Goal: Information Seeking & Learning: Learn about a topic

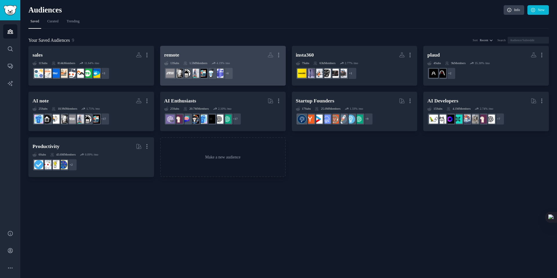
click at [201, 51] on h2 "remote More" at bounding box center [223, 55] width 118 height 10
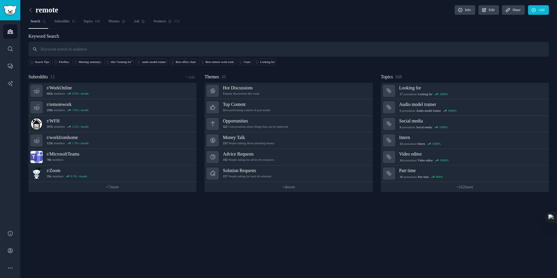
click at [91, 54] on input "text" at bounding box center [288, 49] width 521 height 15
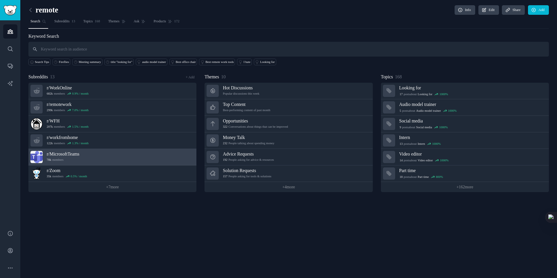
click at [62, 153] on h3 "r/ MicrosoftTeams" at bounding box center [63, 154] width 33 height 6
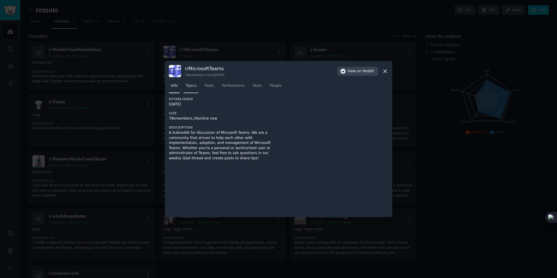
click at [194, 86] on span "Topics" at bounding box center [191, 85] width 11 height 5
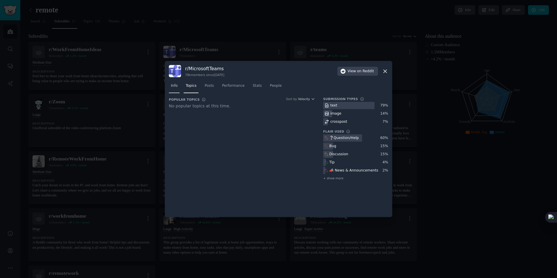
click at [175, 87] on span "Info" at bounding box center [174, 85] width 7 height 5
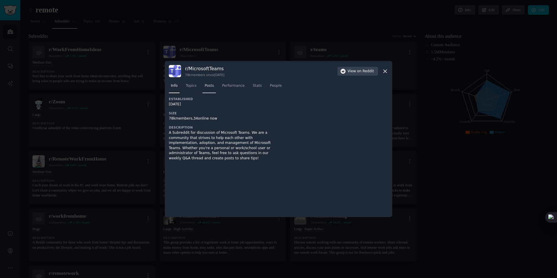
click at [207, 90] on link "Posts" at bounding box center [209, 87] width 13 height 12
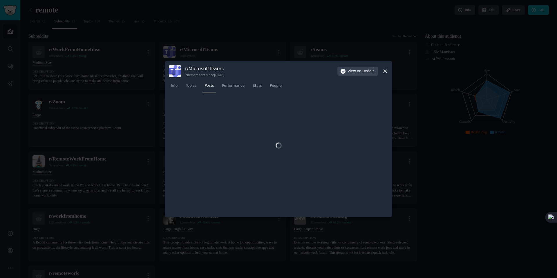
click at [388, 71] on icon at bounding box center [385, 71] width 6 height 6
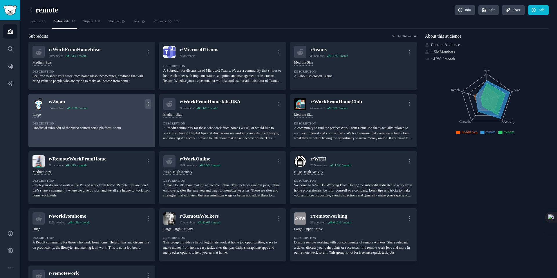
click at [149, 107] on icon "button" at bounding box center [148, 104] width 6 height 6
click at [119, 109] on p "View" at bounding box center [123, 106] width 8 height 6
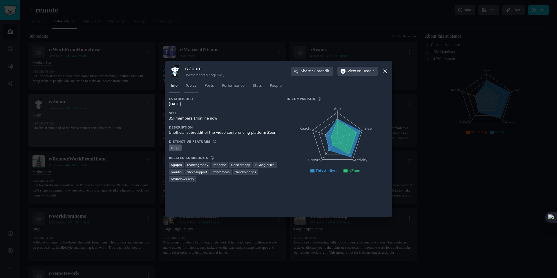
click at [191, 88] on span "Topics" at bounding box center [191, 85] width 11 height 5
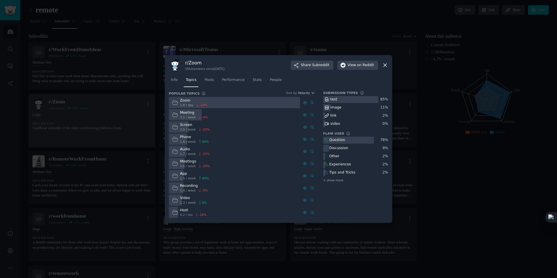
click at [330, 107] on div "image" at bounding box center [335, 107] width 11 height 5
click at [311, 101] on icon at bounding box center [311, 102] width 3 height 3
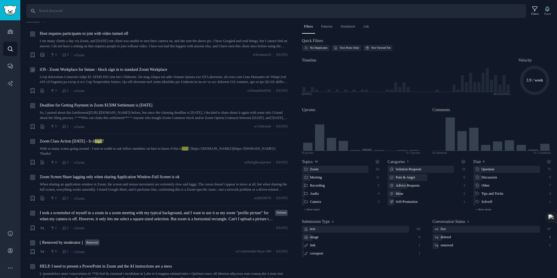
scroll to position [6, 0]
click at [10, 32] on icon "Sidebar" at bounding box center [10, 31] width 6 height 6
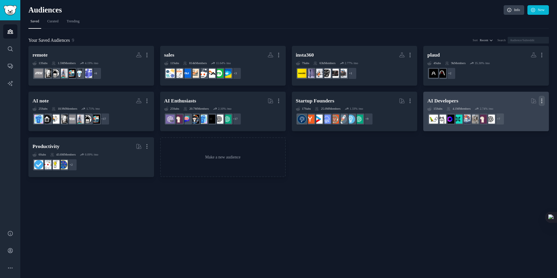
click at [540, 100] on icon "button" at bounding box center [542, 101] width 6 height 6
click at [522, 110] on p "Delete" at bounding box center [527, 113] width 11 height 6
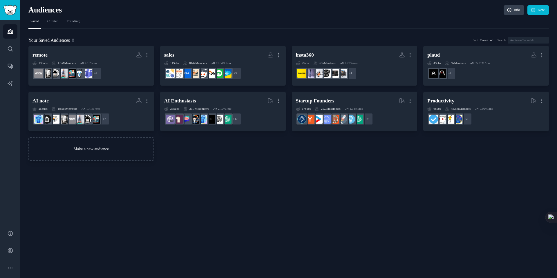
click at [72, 148] on link "Make a new audience" at bounding box center [91, 149] width 126 height 24
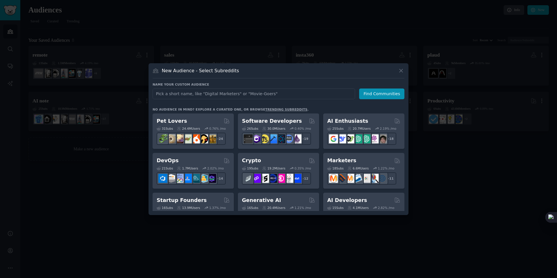
click at [193, 90] on input "text" at bounding box center [254, 93] width 203 height 11
type input "krisp"
click at [369, 95] on button "Find Communities" at bounding box center [381, 93] width 45 height 11
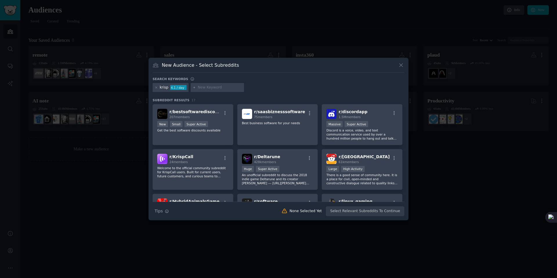
click at [203, 88] on input "text" at bounding box center [220, 87] width 44 height 5
type input "notta"
click at [194, 88] on icon at bounding box center [194, 87] width 3 height 3
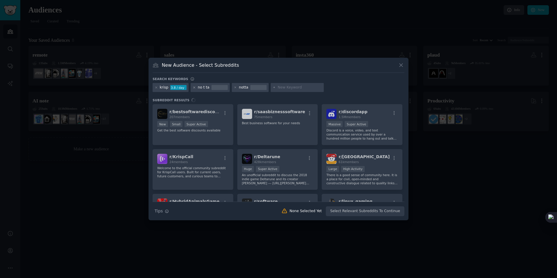
click at [194, 88] on icon at bounding box center [194, 87] width 3 height 3
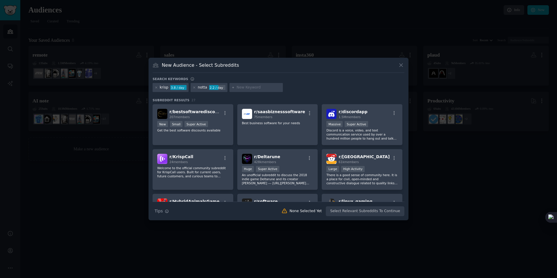
drag, startPoint x: 162, startPoint y: 92, endPoint x: 158, endPoint y: 91, distance: 3.5
click at [162, 92] on div "krisp 3.8 / day" at bounding box center [171, 87] width 36 height 9
click at [157, 89] on div at bounding box center [156, 87] width 3 height 5
click at [157, 87] on icon at bounding box center [156, 87] width 3 height 3
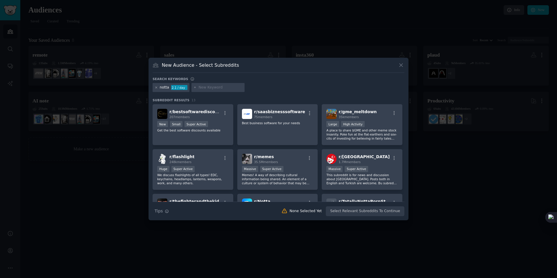
click at [156, 88] on icon at bounding box center [156, 87] width 3 height 3
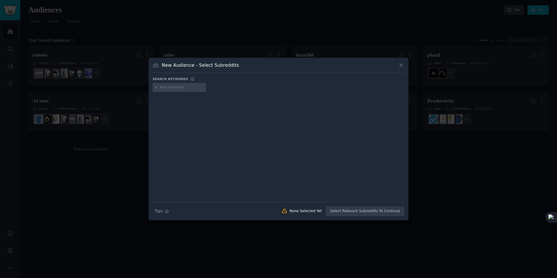
click at [169, 87] on input "text" at bounding box center [182, 87] width 44 height 5
click at [403, 63] on icon at bounding box center [401, 65] width 6 height 6
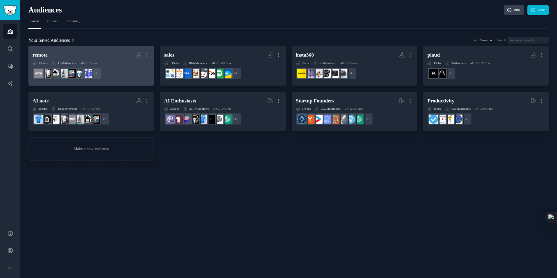
click at [112, 57] on h2 "remote More" at bounding box center [91, 55] width 118 height 10
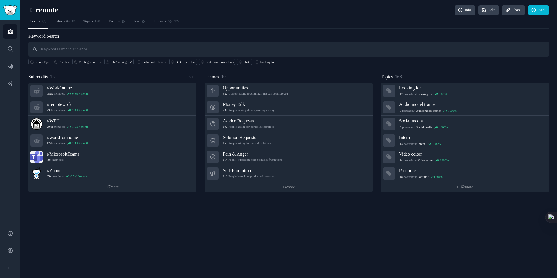
click at [31, 11] on icon at bounding box center [31, 10] width 6 height 6
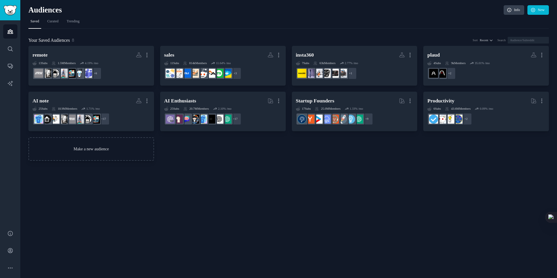
click at [95, 141] on link "Make a new audience" at bounding box center [91, 149] width 126 height 24
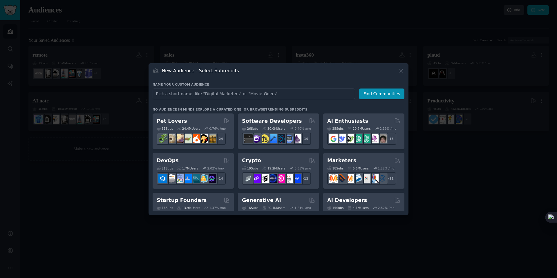
click at [191, 93] on input "text" at bounding box center [254, 93] width 203 height 11
type input "zoom"
click button "Find Communities" at bounding box center [381, 93] width 45 height 11
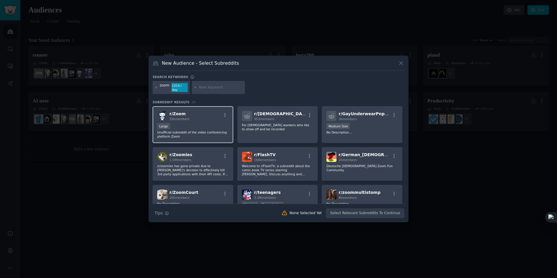
click at [186, 126] on div "Large" at bounding box center [192, 126] width 71 height 7
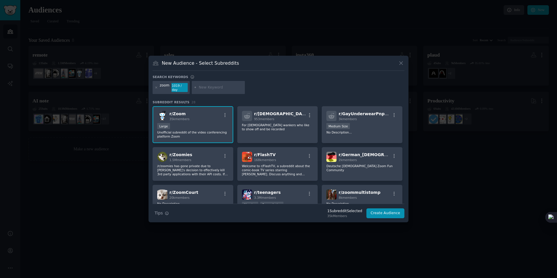
click at [214, 87] on input "text" at bounding box center [221, 87] width 44 height 5
type input "teams"
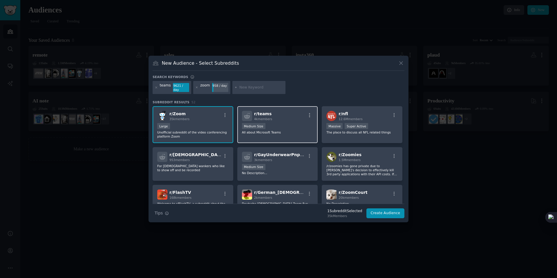
click at [274, 120] on div "r/ teams 4k members Medium Size All about Microsoft Teams" at bounding box center [277, 124] width 81 height 37
click at [243, 87] on input "text" at bounding box center [261, 87] width 44 height 5
type input "google meet"
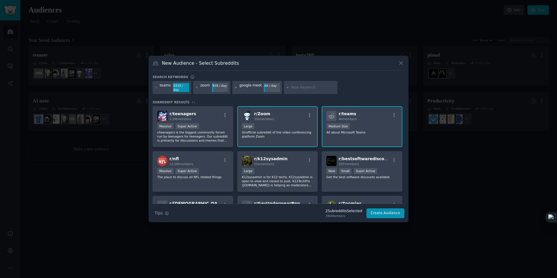
click at [235, 87] on icon at bounding box center [235, 87] width 3 height 3
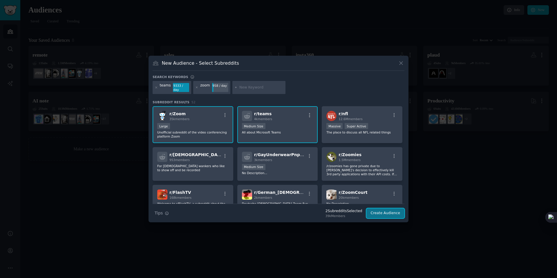
click at [378, 214] on button "Create Audience" at bounding box center [385, 213] width 38 height 10
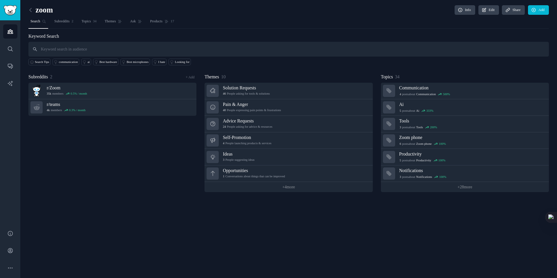
click at [103, 49] on input "text" at bounding box center [288, 49] width 521 height 15
click at [136, 23] on span "Ask" at bounding box center [133, 21] width 6 height 5
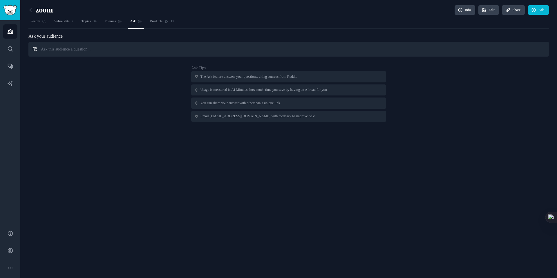
click at [94, 48] on input "text" at bounding box center [288, 49] width 521 height 15
click at [150, 50] on input "text" at bounding box center [288, 49] width 521 height 15
type input "s"
type input "who will need to capture the physical"
click at [33, 20] on span "Search" at bounding box center [35, 21] width 10 height 5
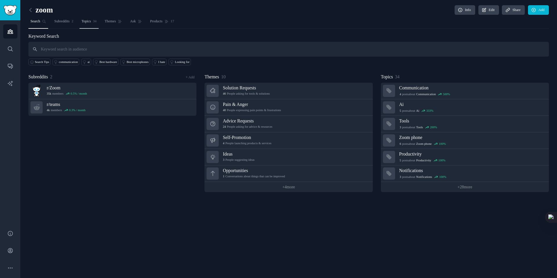
click at [91, 23] on span "Topics" at bounding box center [87, 21] width 10 height 5
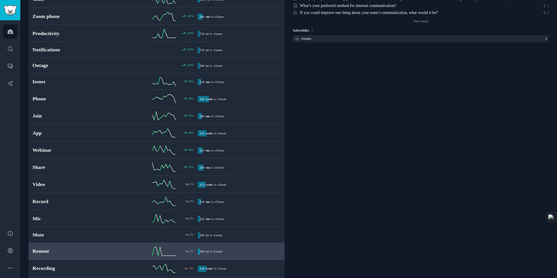
scroll to position [177, 0]
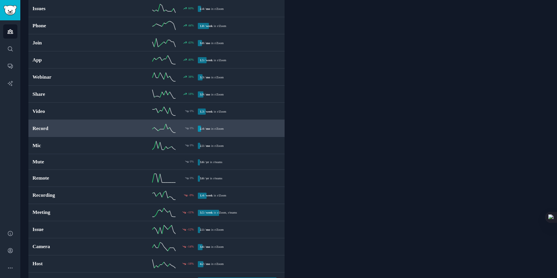
click at [71, 128] on h2 "Record" at bounding box center [73, 128] width 83 height 7
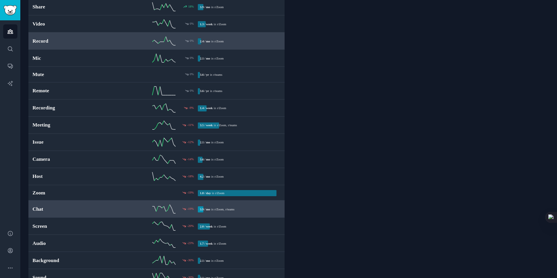
scroll to position [304, 0]
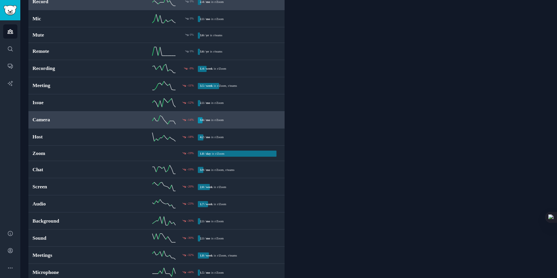
click at [81, 119] on h2 "Camera" at bounding box center [73, 119] width 83 height 7
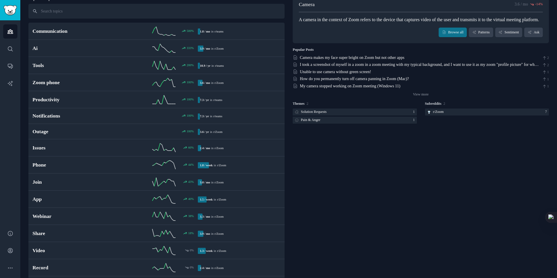
scroll to position [37, 0]
click at [315, 71] on link "I took a screenshot of myself in a zoom in a zoom meeting with my typical backg…" at bounding box center [419, 71] width 239 height 17
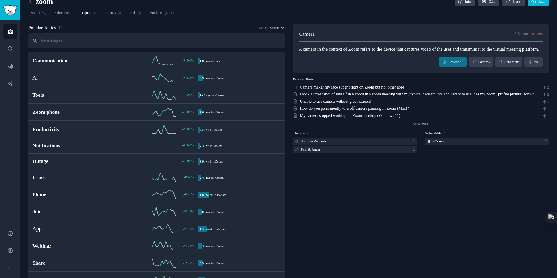
scroll to position [0, 0]
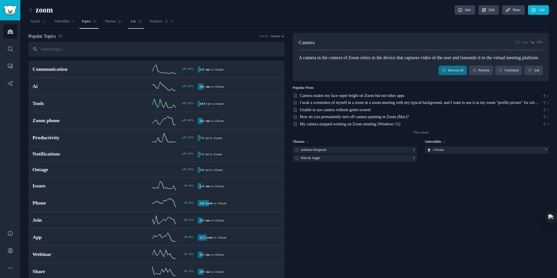
click at [136, 19] on span "Ask" at bounding box center [133, 21] width 6 height 5
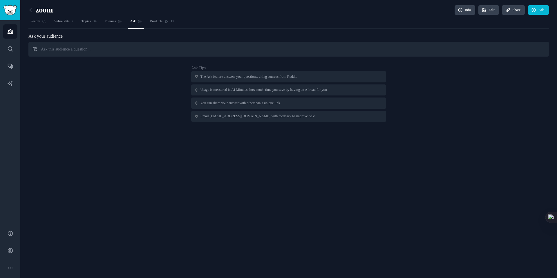
click at [153, 48] on input "text" at bounding box center [288, 49] width 521 height 15
paste input "Who has a need for the recording and utilization of live image during a meeting…"
type input "Who has a need for the recording and utilization of live image during a meeting…"
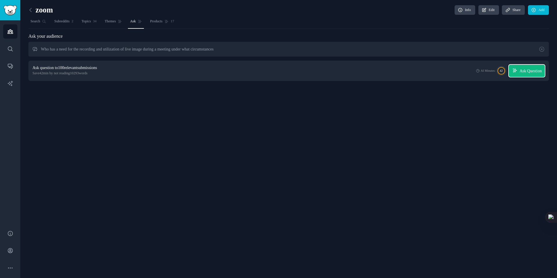
click at [513, 72] on icon "button" at bounding box center [514, 70] width 5 height 5
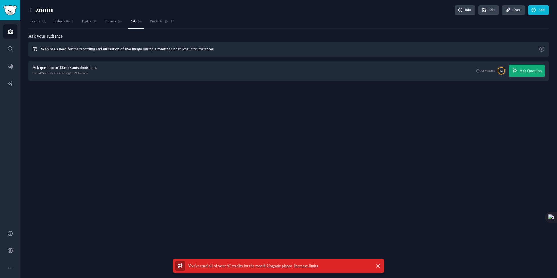
click at [120, 48] on input "Who has a need for the recording and utilization of live image during a meeting…" at bounding box center [288, 49] width 521 height 15
drag, startPoint x: 117, startPoint y: 49, endPoint x: 142, endPoint y: 48, distance: 25.0
click at [142, 48] on input "Who has a need for the recording and utilization of live image during a meeting…" at bounding box center [288, 49] width 521 height 15
click at [171, 48] on input "Who has a need for the recording and utilization of live image during a meeting…" at bounding box center [288, 49] width 521 height 15
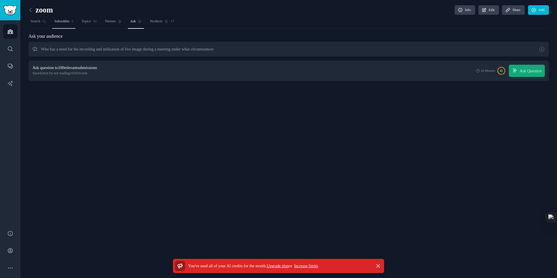
click at [69, 21] on span "Subreddits" at bounding box center [61, 21] width 15 height 5
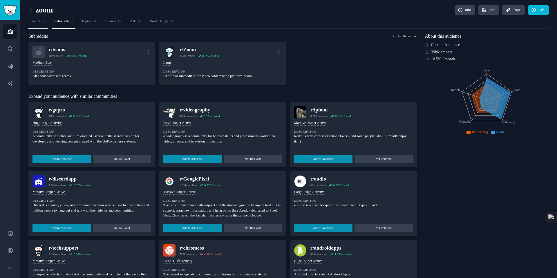
click at [43, 24] on link "Search" at bounding box center [38, 23] width 20 height 12
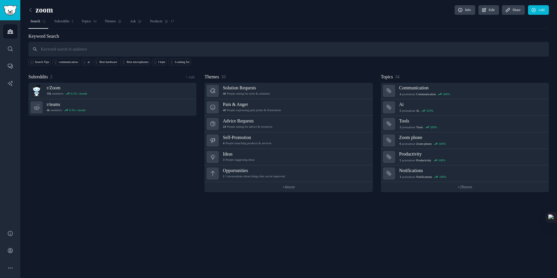
click at [84, 46] on input "text" at bounding box center [288, 49] width 521 height 15
type input "live image"
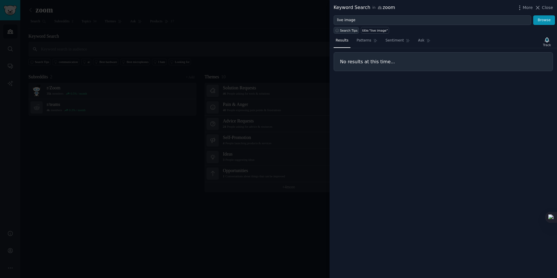
click at [349, 28] on button "Search Tips" at bounding box center [346, 30] width 25 height 7
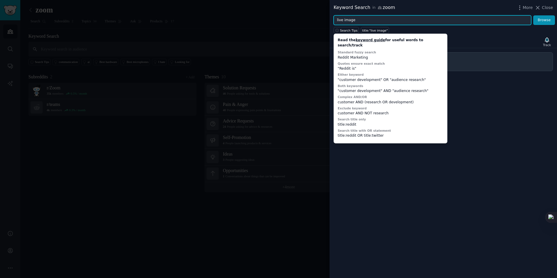
click at [342, 21] on input "live image" at bounding box center [433, 20] width 198 height 10
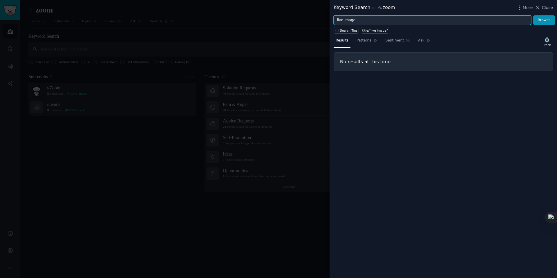
drag, startPoint x: 345, startPoint y: 20, endPoint x: 357, endPoint y: 20, distance: 11.6
click at [357, 20] on input "live image" at bounding box center [433, 20] width 198 height 10
type input "l"
type input "image"
click at [533, 15] on button "Browse" at bounding box center [544, 20] width 22 height 10
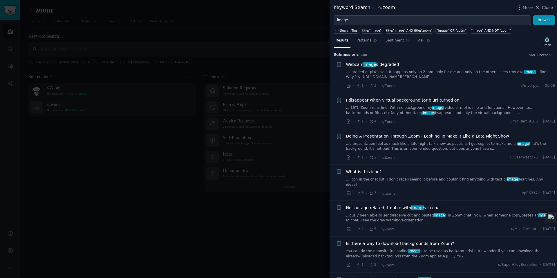
click at [411, 70] on link "...egraded et pixellised. It happens only on Zoom, only for me and only on the …" at bounding box center [450, 75] width 209 height 10
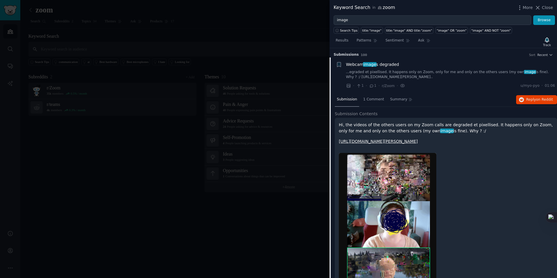
scroll to position [9, 0]
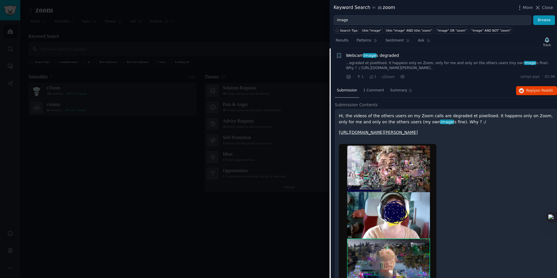
drag, startPoint x: 338, startPoint y: 119, endPoint x: 464, endPoint y: 122, distance: 126.5
click at [464, 122] on div "Hi, the videos of the others users on my Zoom calls are degraded et pixellised.…" at bounding box center [446, 201] width 222 height 184
copy p "Hi, the videos of the others users on my Zoom calls are degraded et pixellised.…"
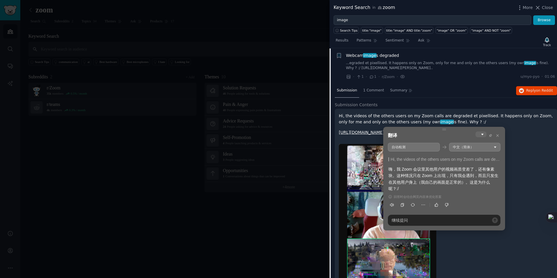
click at [451, 115] on p "Hi, the videos of the others users on my Zoom calls are degraded et pixellised.…" at bounding box center [446, 119] width 214 height 12
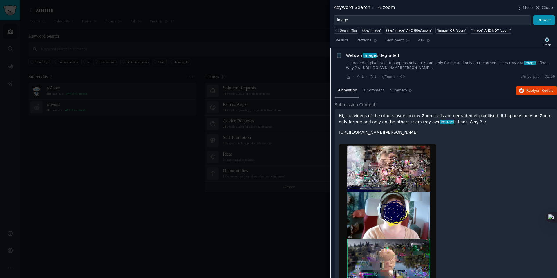
scroll to position [0, 0]
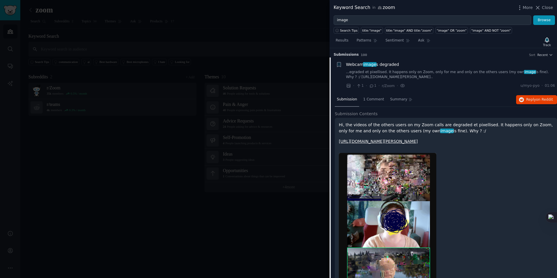
click at [378, 122] on p "Hi, the videos of the others users on my Zoom calls are degraded et pixellised.…" at bounding box center [446, 128] width 214 height 12
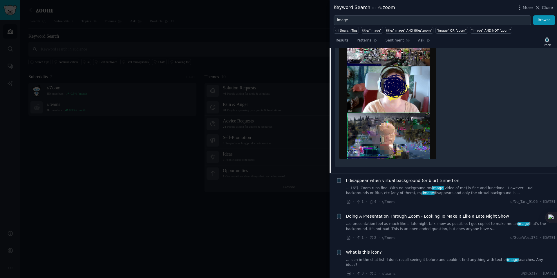
scroll to position [197, 0]
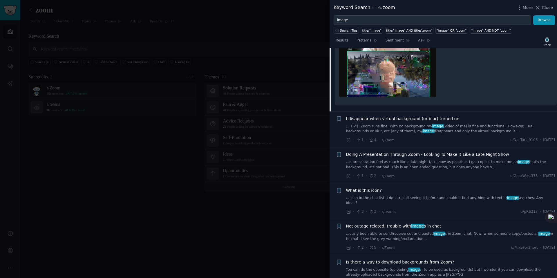
click at [382, 122] on span "I disappear when virtual background (or blur) turned on" at bounding box center [402, 119] width 113 height 6
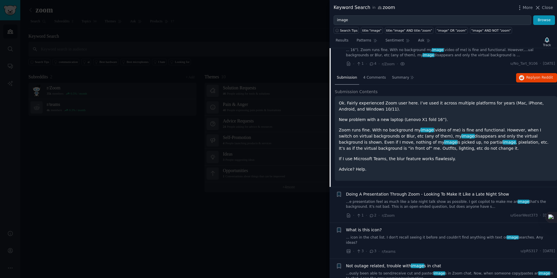
scroll to position [21, 0]
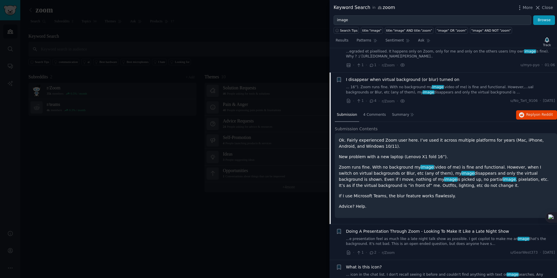
drag, startPoint x: 545, startPoint y: 9, endPoint x: 359, endPoint y: 38, distance: 187.7
click at [545, 9] on span "Close" at bounding box center [547, 8] width 11 height 6
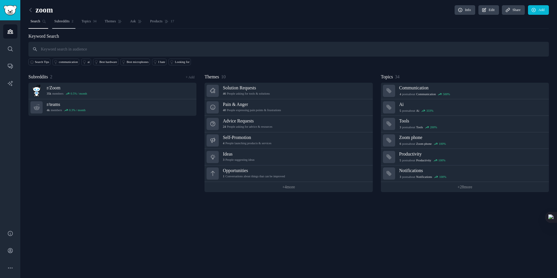
click at [63, 22] on span "Subreddits" at bounding box center [61, 21] width 15 height 5
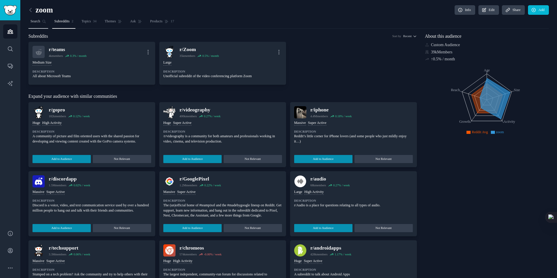
click at [33, 23] on span "Search" at bounding box center [35, 21] width 10 height 5
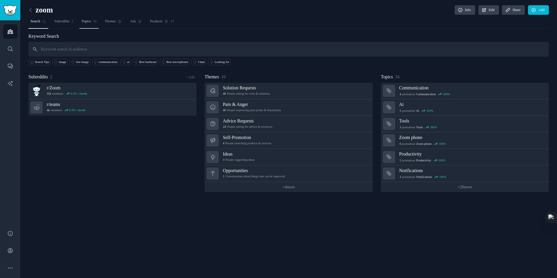
drag, startPoint x: 104, startPoint y: 17, endPoint x: 101, endPoint y: 18, distance: 3.6
click at [99, 17] on link "Topics 34" at bounding box center [88, 23] width 19 height 12
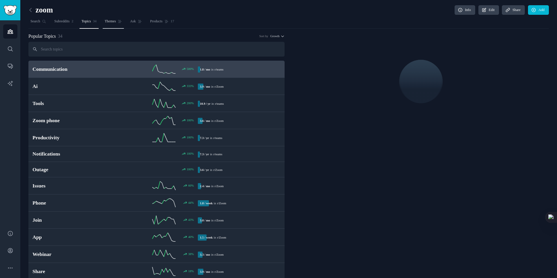
click at [122, 18] on link "Themes" at bounding box center [113, 23] width 21 height 12
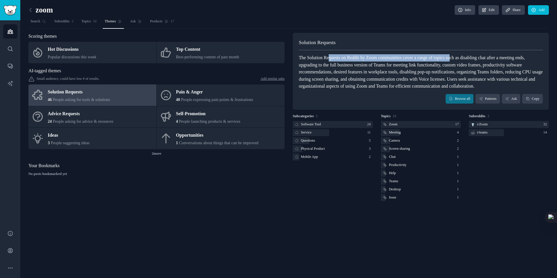
drag, startPoint x: 354, startPoint y: 57, endPoint x: 475, endPoint y: 57, distance: 121.0
click at [475, 57] on div "The Solution Requests on Reddit by Zoom communities cover a range of topics suc…" at bounding box center [421, 72] width 244 height 36
drag, startPoint x: 475, startPoint y: 57, endPoint x: 471, endPoint y: 57, distance: 3.6
click at [474, 57] on div "The Solution Requests on Reddit by Zoom communities cover a range of topics suc…" at bounding box center [421, 72] width 244 height 36
click at [383, 62] on div "The Solution Requests on Reddit by Zoom communities cover a range of topics suc…" at bounding box center [421, 72] width 244 height 36
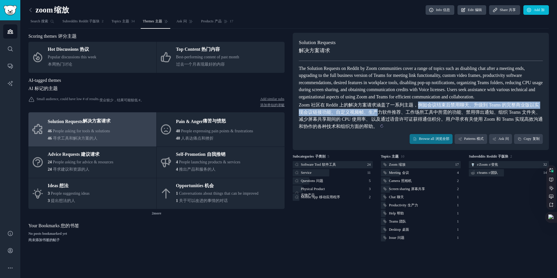
drag, startPoint x: 420, startPoint y: 113, endPoint x: 382, endPoint y: 120, distance: 38.6
click at [382, 120] on sider-trans-text "Zoom 社区在 Reddit 上的解决方案请求涵盖了一系列主题，例如会议结束后禁用聊天、升级到 Teams 的完整商业版以实现会议链接功能、自定义视频帧、生…" at bounding box center [421, 115] width 244 height 26
copy sider-trans-text "例如会议结束后禁用聊天、升级到 Teams 的完整商业版以实现会议链接功能、自定义视频帧、生产"
click at [382, 120] on sider-trans-text "Zoom 社区在 Reddit 上的解决方案请求涵盖了一系列主题，例如会议结束后禁用聊天、升级到 Teams 的完整商业版以实现会议链接功能、自定义视频帧、生…" at bounding box center [421, 115] width 244 height 26
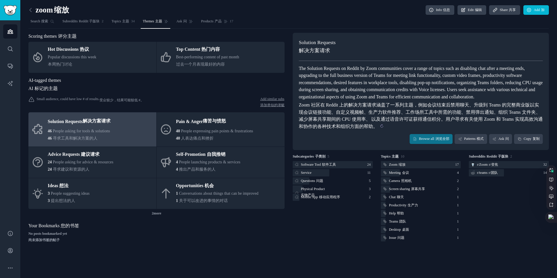
click at [382, 120] on sider-trans-text "Zoom 社区在 Reddit 上的解决方案请求涵盖了一系列主题，例如会议结束后禁用聊天、升级到 Teams 的完整商业版以实现会议链接功能、自定义视频帧、生…" at bounding box center [421, 115] width 244 height 26
drag, startPoint x: 308, startPoint y: 121, endPoint x: 354, endPoint y: 120, distance: 46.4
click at [354, 120] on sider-trans-text "Zoom 社区在 Reddit 上的解决方案请求涵盖了一系列主题，例如会议结束后禁用聊天、升级到 Teams 的完整商业版以实现会议链接功能、自定义视频帧、生…" at bounding box center [421, 115] width 244 height 26
copy sider-trans-text "会议链接功能、自定义"
click at [354, 120] on sider-trans-text "Zoom 社区在 Reddit 上的解决方案请求涵盖了一系列主题，例如会议结束后禁用聊天、升级到 Teams 的完整商业版以实现会议链接功能、自定义视频帧、生…" at bounding box center [421, 115] width 244 height 26
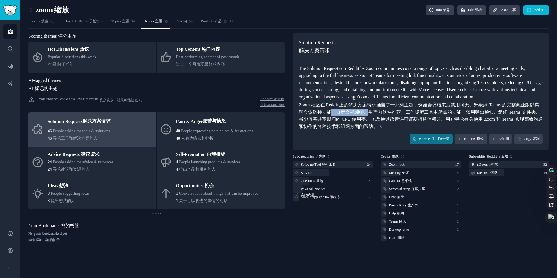
drag, startPoint x: 352, startPoint y: 120, endPoint x: 370, endPoint y: 121, distance: 17.4
click at [370, 121] on sider-trans-text "Zoom 社区在 Reddit 上的解决方案请求涵盖了一系列主题，例如会议结束后禁用聊天、升级到 Teams 的完整商业版以实现会议链接功能、自定义视频帧、生…" at bounding box center [421, 115] width 244 height 26
copy sider-trans-text "、自定义视频帧、"
click at [370, 121] on sider-trans-text "Zoom 社区在 Reddit 上的解决方案请求涵盖了一系列主题，例如会议结束后禁用聊天、升级到 Teams 的完整商业版以实现会议链接功能、自定义视频帧、生…" at bounding box center [421, 115] width 244 height 26
drag, startPoint x: 370, startPoint y: 121, endPoint x: 403, endPoint y: 121, distance: 33.4
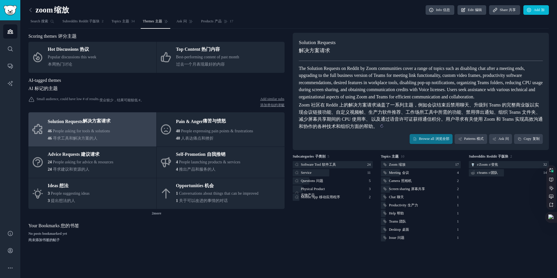
click at [403, 121] on sider-trans-text "Zoom 社区在 Reddit 上的解决方案请求涵盖了一系列主题，例如会议结束后禁用聊天、升级到 Teams 的完整商业版以实现会议链接功能、自定义视频帧、生…" at bounding box center [421, 115] width 244 height 26
drag, startPoint x: 450, startPoint y: 122, endPoint x: 511, endPoint y: 122, distance: 60.9
click at [511, 122] on sider-trans-text "Zoom 社区在 Reddit 上的解决方案请求涵盖了一系列主题，例如会议结束后禁用聊天、升级到 Teams 的完整商业版以实现会议链接功能、自定义视频帧、生…" at bounding box center [421, 115] width 244 height 26
click at [511, 121] on sider-trans-text "Zoom 社区在 Reddit 上的解决方案请求涵盖了一系列主题，例如会议结束后禁用聊天、升级到 Teams 的完整商业版以实现会议链接功能、自定义视频帧、生…" at bounding box center [421, 115] width 244 height 26
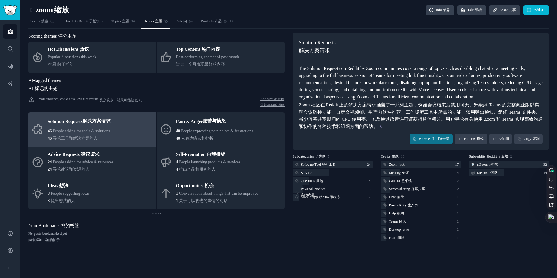
drag, startPoint x: 397, startPoint y: 121, endPoint x: 470, endPoint y: 120, distance: 73.4
click at [470, 120] on sider-trans-text "Zoom 社区在 Reddit 上的解决方案请求涵盖了一系列主题，例如会议结束后禁用聊天、升级到 Teams 的完整商业版以实现会议链接功能、自定义视频帧、生…" at bounding box center [421, 115] width 244 height 26
drag, startPoint x: 426, startPoint y: 119, endPoint x: 506, endPoint y: 120, distance: 79.8
click at [506, 120] on sider-trans-text "Zoom 社区在 Reddit 上的解决方案请求涵盖了一系列主题，例如会议结束后禁用聊天、升级到 Teams 的完整商业版以实现会议链接功能、自定义视频帧、生…" at bounding box center [421, 115] width 244 height 26
copy sider-trans-text "工作场所工具中所需的功能、禁用弹出通知、组"
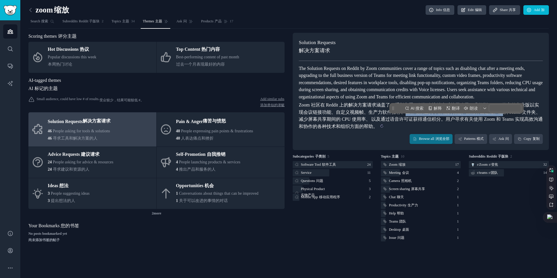
click at [506, 121] on sider-trans-text "Zoom 社区在 Reddit 上的解决方案请求涵盖了一系列主题，例如会议结束后禁用聊天、升级到 Teams 的完整商业版以实现会议链接功能、自定义视频帧、生…" at bounding box center [421, 115] width 244 height 26
drag, startPoint x: 405, startPoint y: 120, endPoint x: 507, endPoint y: 120, distance: 101.5
click at [506, 120] on sider-trans-text "Zoom 社区在 Reddit 上的解决方案请求涵盖了一系列主题，例如会议结束后禁用聊天、升级到 Teams 的完整商业版以实现会议链接功能、自定义视频帧、生…" at bounding box center [421, 115] width 244 height 26
click at [507, 120] on sider-trans-text "Zoom 社区在 Reddit 上的解决方案请求涵盖了一系列主题，例如会议结束后禁用聊天、升级到 Teams 的完整商业版以实现会议链接功能、自定义视频帧、生…" at bounding box center [421, 115] width 244 height 26
click at [350, 120] on sider-trans-text "Zoom 社区在 Reddit 上的解决方案请求涵盖了一系列主题，例如会议结束后禁用聊天、升级到 Teams 的完整商业版以实现会议链接功能、自定义视频帧、生…" at bounding box center [421, 115] width 244 height 26
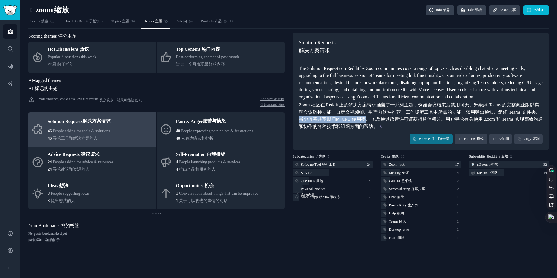
drag, startPoint x: 309, startPoint y: 128, endPoint x: 376, endPoint y: 127, distance: 66.7
click at [376, 127] on sider-trans-text "Zoom 社区在 Reddit 上的解决方案请求涵盖了一系列主题，例如会议结束后禁用聊天、升级到 Teams 的完整商业版以实现会议链接功能、自定义视频帧、生…" at bounding box center [421, 115] width 244 height 26
copy sider-trans-text "减少屏幕共享期间的 CPU 使用率"
click at [376, 127] on sider-trans-text "Zoom 社区在 Reddit 上的解决方案请求涵盖了一系列主题，例如会议结束后禁用聊天、升级到 Teams 的完整商业版以实现会议链接功能、自定义视频帧、生…" at bounding box center [421, 115] width 244 height 26
drag, startPoint x: 308, startPoint y: 127, endPoint x: 452, endPoint y: 127, distance: 144.2
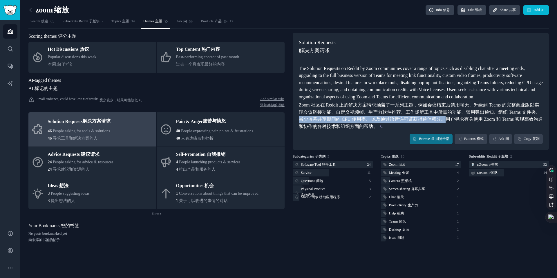
click at [452, 127] on sider-trans-text "Zoom 社区在 Reddit 上的解决方案请求涵盖了一系列主题，例如会议结束后禁用聊天、升级到 Teams 的完整商业版以实现会议链接功能、自定义视频帧、生…" at bounding box center [421, 115] width 244 height 26
copy sider-trans-text "减少屏幕共享期间的 CPU 使用率、 以及通过语音许可证获得通信积分。"
click at [452, 127] on sider-trans-text "Zoom 社区在 Reddit 上的解决方案请求涵盖了一系列主题，例如会议结束后禁用聊天、升级到 Teams 的完整商业版以实现会议链接功能、自定义视频帧、生…" at bounding box center [421, 115] width 244 height 26
drag, startPoint x: 393, startPoint y: 126, endPoint x: 498, endPoint y: 129, distance: 105.4
click at [498, 129] on sider-trans-text "Zoom 社区在 Reddit 上的解决方案请求涵盖了一系列主题，例如会议结束后禁用聊天、升级到 Teams 的完整商业版以实现会议链接功能、自定义视频帧、生…" at bounding box center [421, 115] width 244 height 26
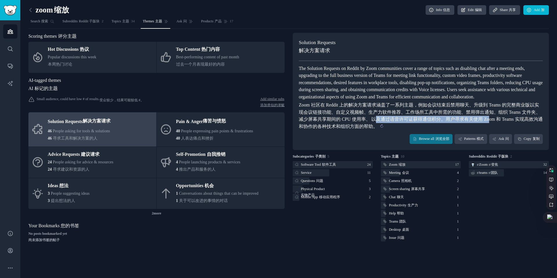
click at [498, 129] on sider-trans-text "Zoom 社区在 Reddit 上的解决方案请求涵盖了一系列主题，例如会议结束后禁用聊天、升级到 Teams 的完整商业版以实现会议链接功能、自定义视频帧、生…" at bounding box center [421, 115] width 244 height 26
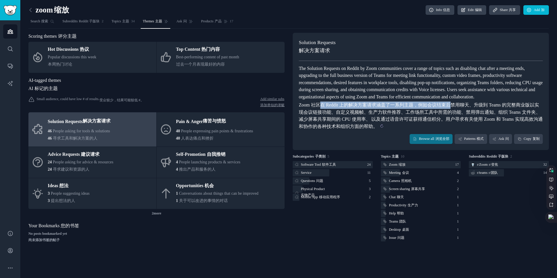
drag, startPoint x: 320, startPoint y: 111, endPoint x: 451, endPoint y: 115, distance: 130.9
click at [451, 115] on sider-trans-block "Zoom 社区在 Reddit 上的解决方案请求涵盖了一系列主题，例如会议结束后禁用聊天、升级到 Teams 的完整商业版以实现会议链接功能、自定义视频帧、生…" at bounding box center [421, 116] width 244 height 28
copy sider-trans-text "在 Reddit 上的解决方案请求涵盖了一系列主题，例如会议结束后"
click at [451, 115] on sider-trans-block "Zoom 社区在 Reddit 上的解决方案请求涵盖了一系列主题，例如会议结束后禁用聊天、升级到 Teams 的完整商业版以实现会议链接功能、自定义视频帧、生…" at bounding box center [421, 116] width 244 height 28
click at [375, 116] on sider-trans-block "Zoom 社区在 Reddit 上的解决方案请求涵盖了一系列主题，例如会议结束后禁用聊天、升级到 Teams 的完整商业版以实现会议链接功能、自定义视频帧、生…" at bounding box center [421, 116] width 244 height 28
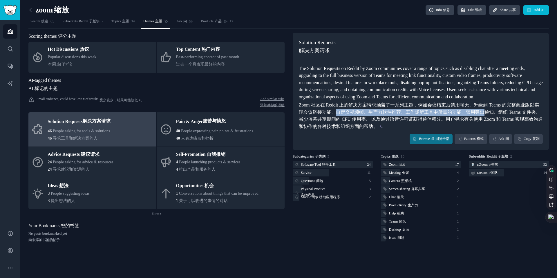
drag, startPoint x: 341, startPoint y: 118, endPoint x: 488, endPoint y: 118, distance: 146.2
click at [488, 118] on sider-trans-text "Zoom 社区在 Reddit 上的解决方案请求涵盖了一系列主题，例如会议结束后禁用聊天、升级到 Teams 的完整商业版以实现会议链接功能、自定义视频帧、生…" at bounding box center [421, 115] width 244 height 26
copy sider-trans-text "自定义视频帧、生产力软件推荐、工作场所工具中所需的功能、禁用弹出"
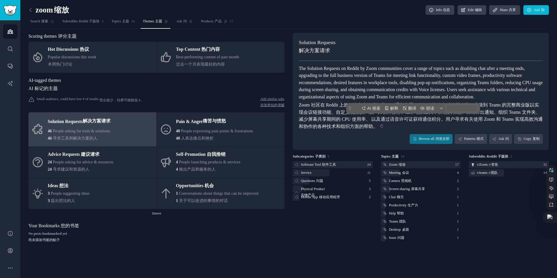
click at [330, 117] on sider-trans-text "Zoom 社区在 Reddit 上的解决方案请求涵盖了一系列主题，例如会议结束后禁用聊天、升级到 Teams 的完整商业版以实现会议链接功能、自定义视频帧、生…" at bounding box center [421, 115] width 244 height 26
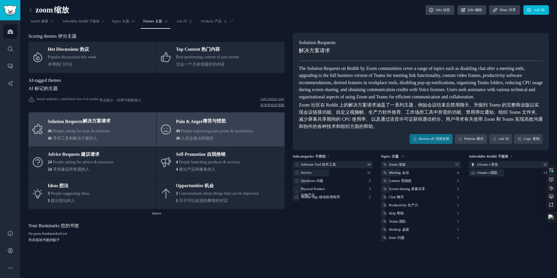
click at [198, 128] on div "40 People expressing pain points & frustrations 40 人表达痛点和挫折" at bounding box center [214, 134] width 77 height 13
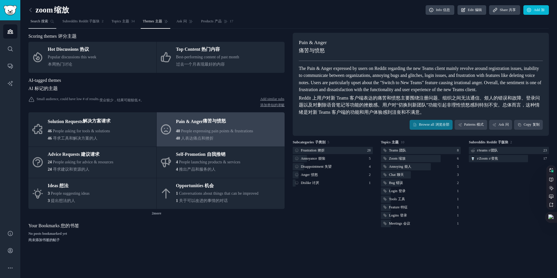
click at [42, 21] on sider-trans "搜索" at bounding box center [44, 21] width 8 height 4
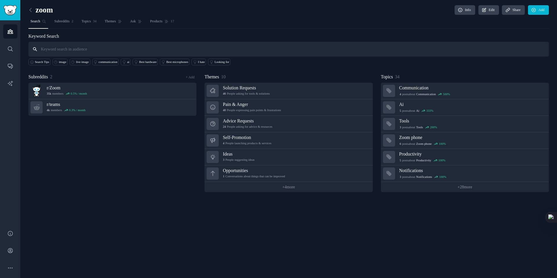
click at [117, 50] on input "text" at bounding box center [288, 49] width 521 height 15
type input "webcam"
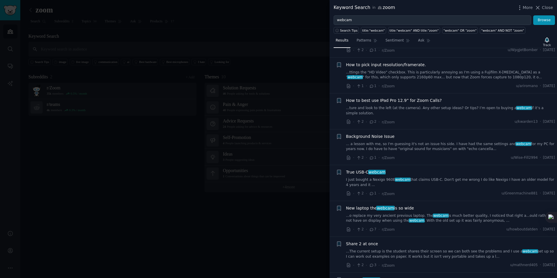
scroll to position [75, 0]
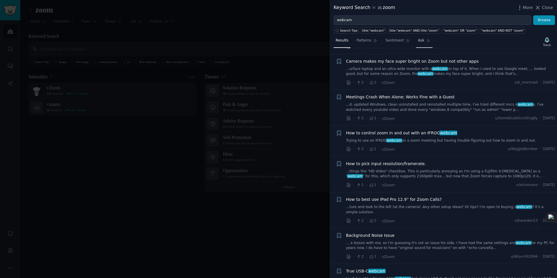
drag, startPoint x: 418, startPoint y: 41, endPoint x: 415, endPoint y: 48, distance: 6.9
click at [418, 41] on span "Ask" at bounding box center [421, 40] width 6 height 5
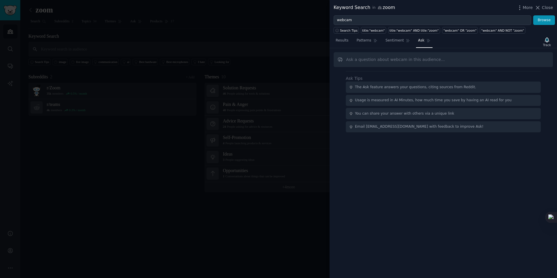
click at [407, 61] on input "text" at bounding box center [443, 59] width 219 height 15
click at [369, 60] on input "text" at bounding box center [443, 59] width 219 height 15
click at [396, 62] on input "text" at bounding box center [443, 59] width 219 height 15
paste input "Who has a need for the recording and utilization of live image during a meeting…"
type input "Who has a need for the recording and utilization of live image during a meeting…"
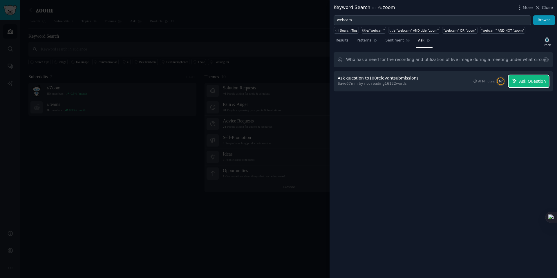
click at [534, 77] on button "Ask Question" at bounding box center [529, 81] width 40 height 12
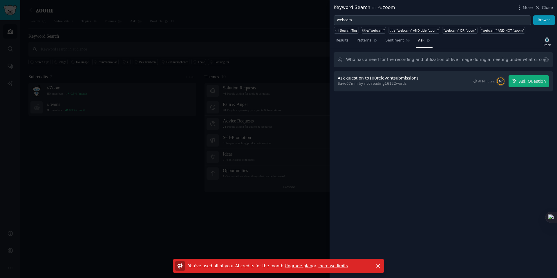
drag, startPoint x: 547, startPoint y: 62, endPoint x: 531, endPoint y: 62, distance: 16.0
click at [547, 61] on icon at bounding box center [546, 59] width 5 height 5
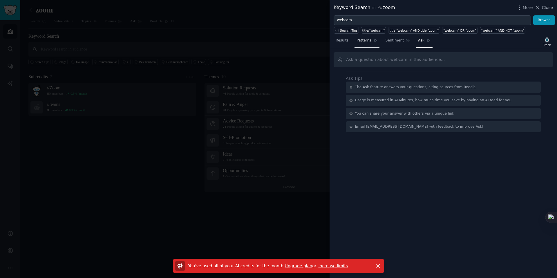
click at [367, 43] on link "Patterns" at bounding box center [367, 42] width 25 height 12
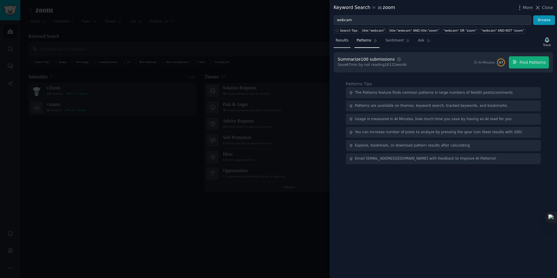
click at [341, 43] on link "Results" at bounding box center [342, 42] width 17 height 12
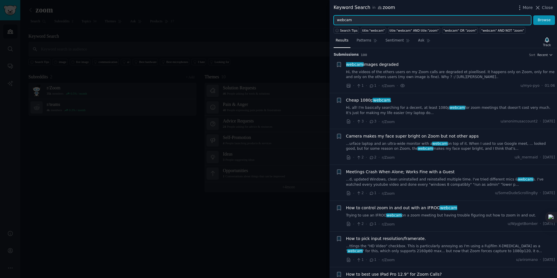
click at [364, 21] on input "webcam" at bounding box center [433, 20] width 198 height 10
